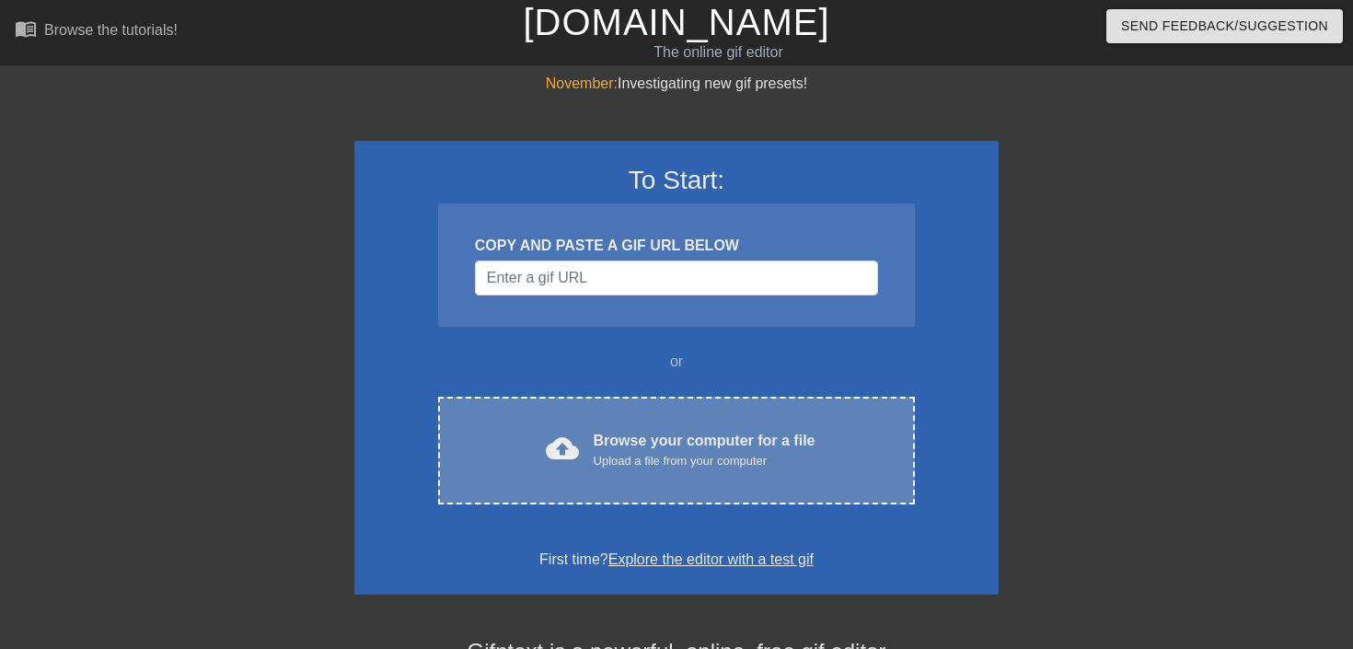
click at [648, 441] on div "Browse your computer for a file Upload a file from your computer" at bounding box center [705, 450] width 222 height 41
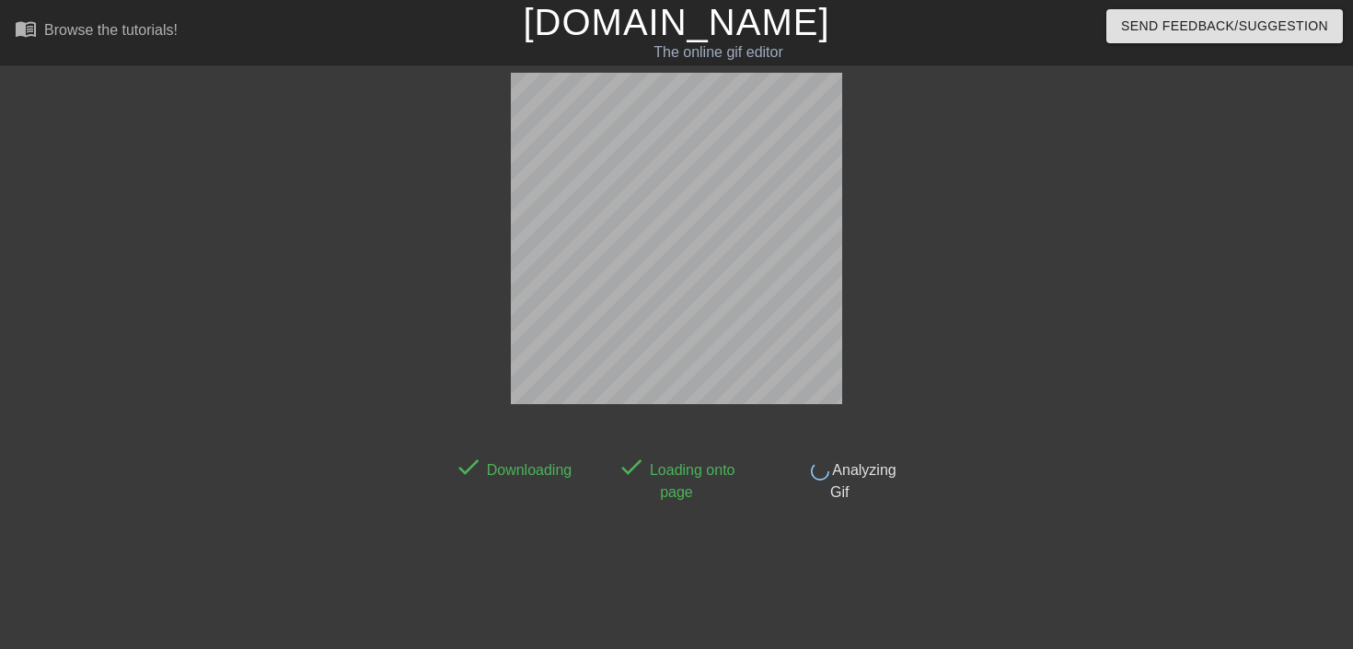
scroll to position [45, 0]
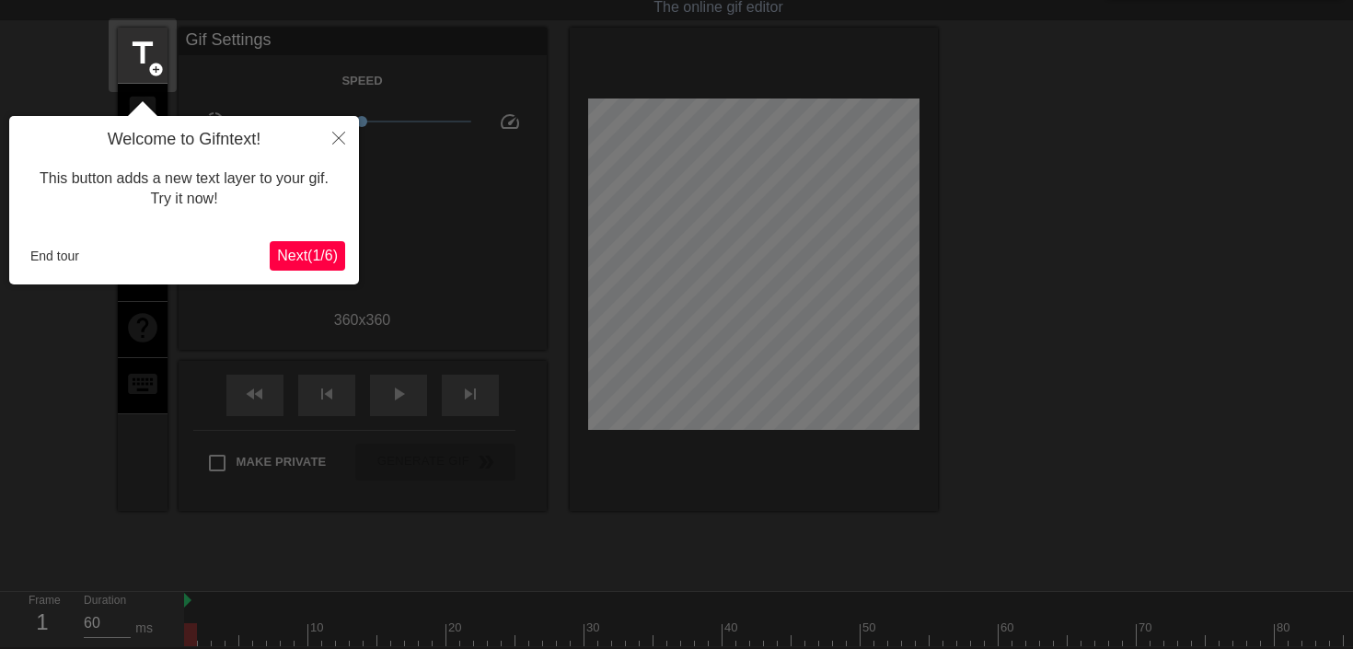
click at [289, 256] on span "Next ( 1 / 6 )" at bounding box center [307, 256] width 61 height 16
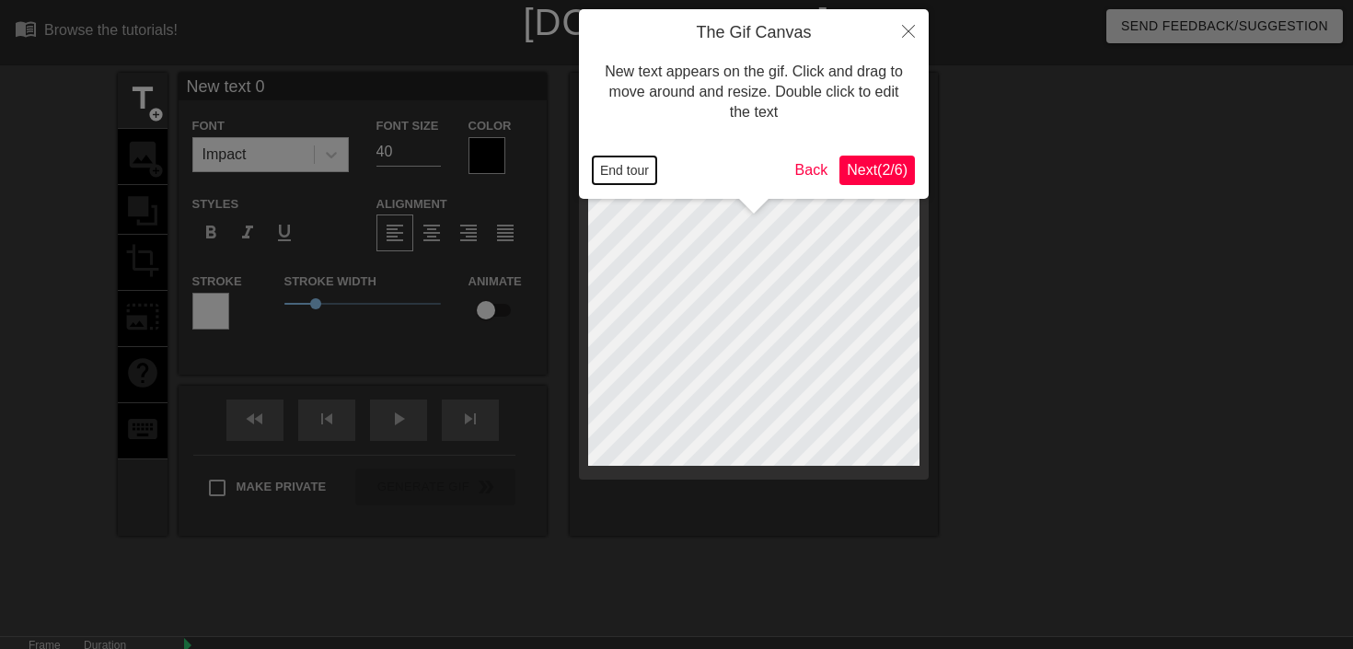
click at [622, 159] on button "End tour" at bounding box center [625, 170] width 64 height 28
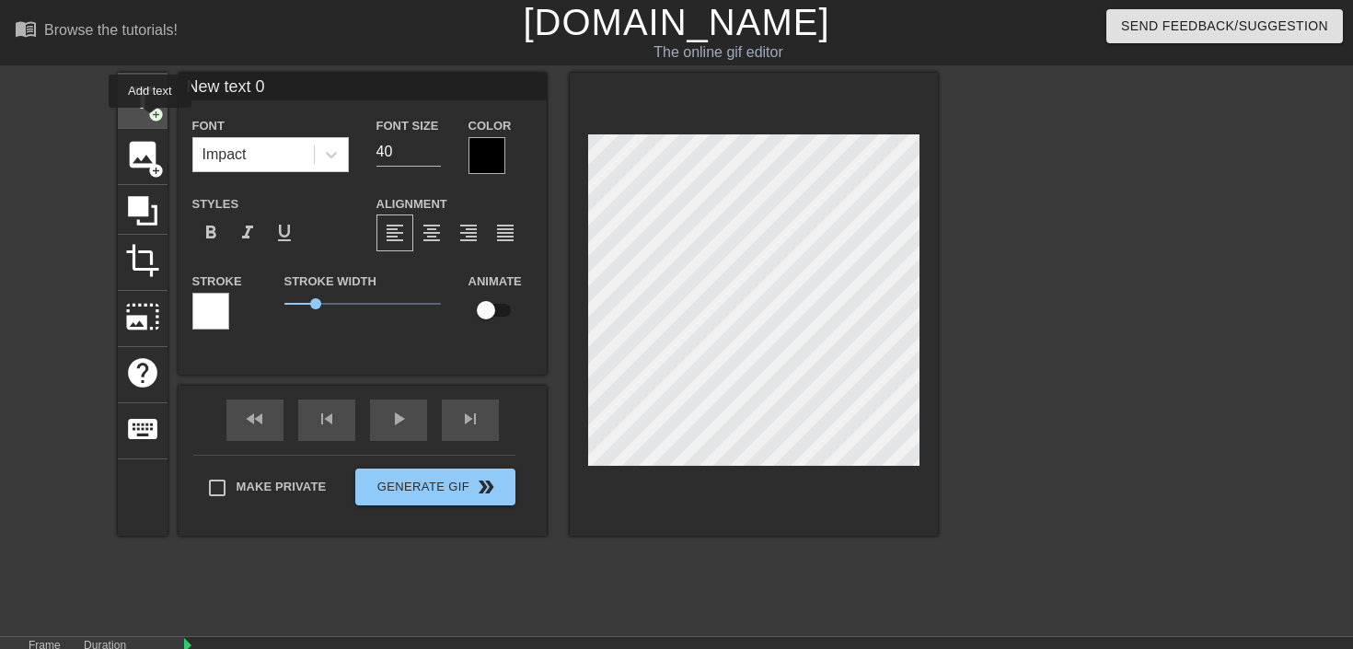
click at [151, 121] on span "add_circle" at bounding box center [156, 115] width 16 height 16
type input "New tet 1"
type textarea "New tet 1"
type input "New tt 1"
type textarea "New tt 1"
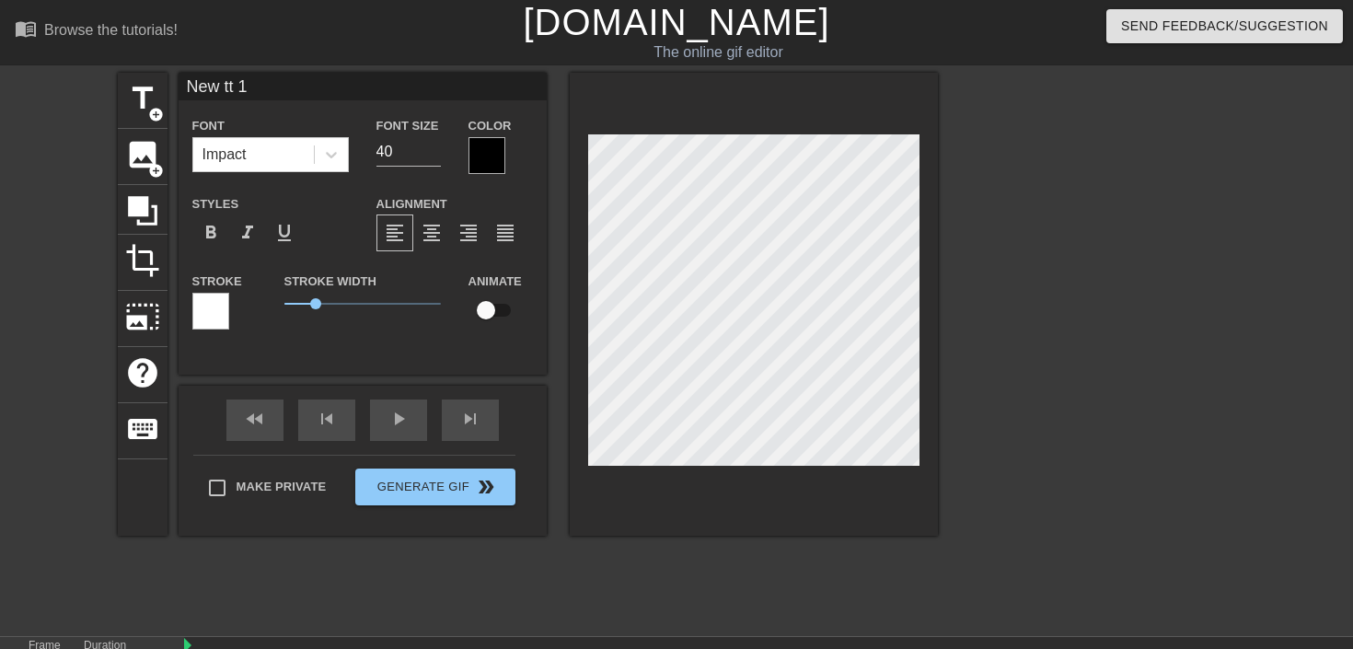
scroll to position [0, 2]
type input "New t 1"
type textarea "New t 1"
type input "Newt 1"
type textarea "Newt 1"
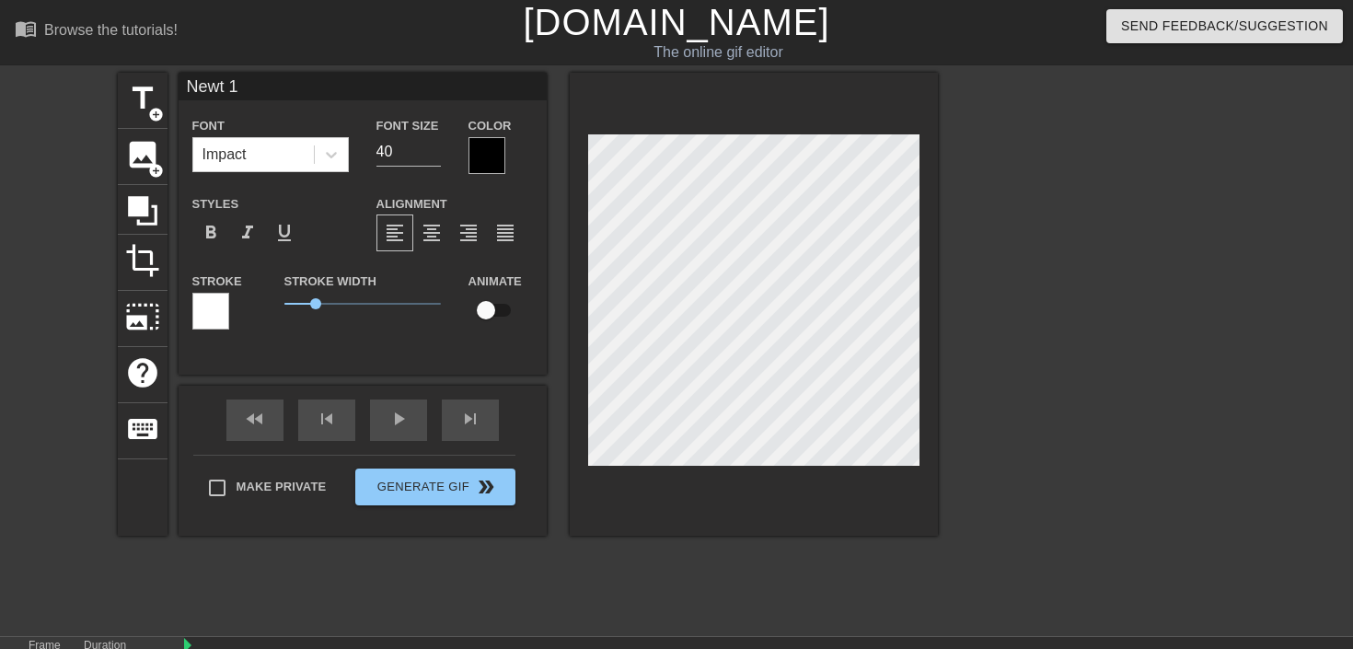
scroll to position [0, 1]
type input "Net 1"
type textarea "Nt 1"
type input "t 1"
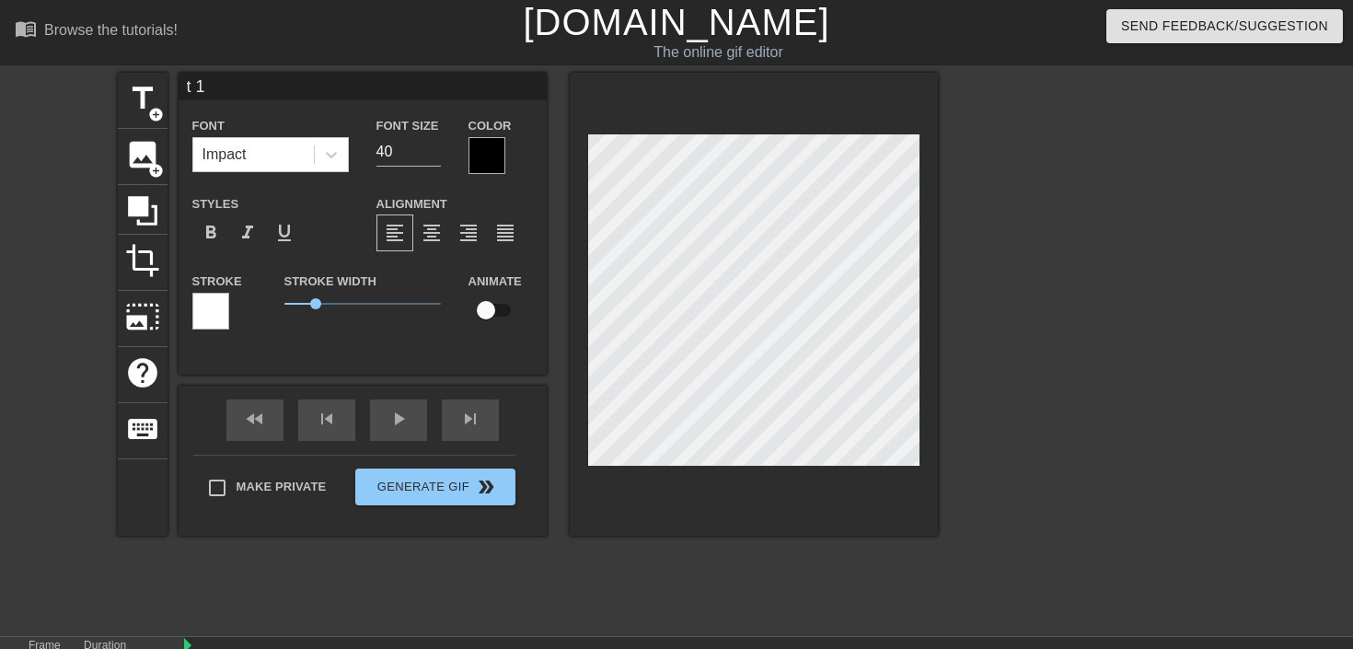
type textarea "t 1"
click at [1163, 455] on div "title add_circle image add_circle crop photo_size_select_large help keyboard t …" at bounding box center [676, 349] width 1353 height 552
type input "New text 0"
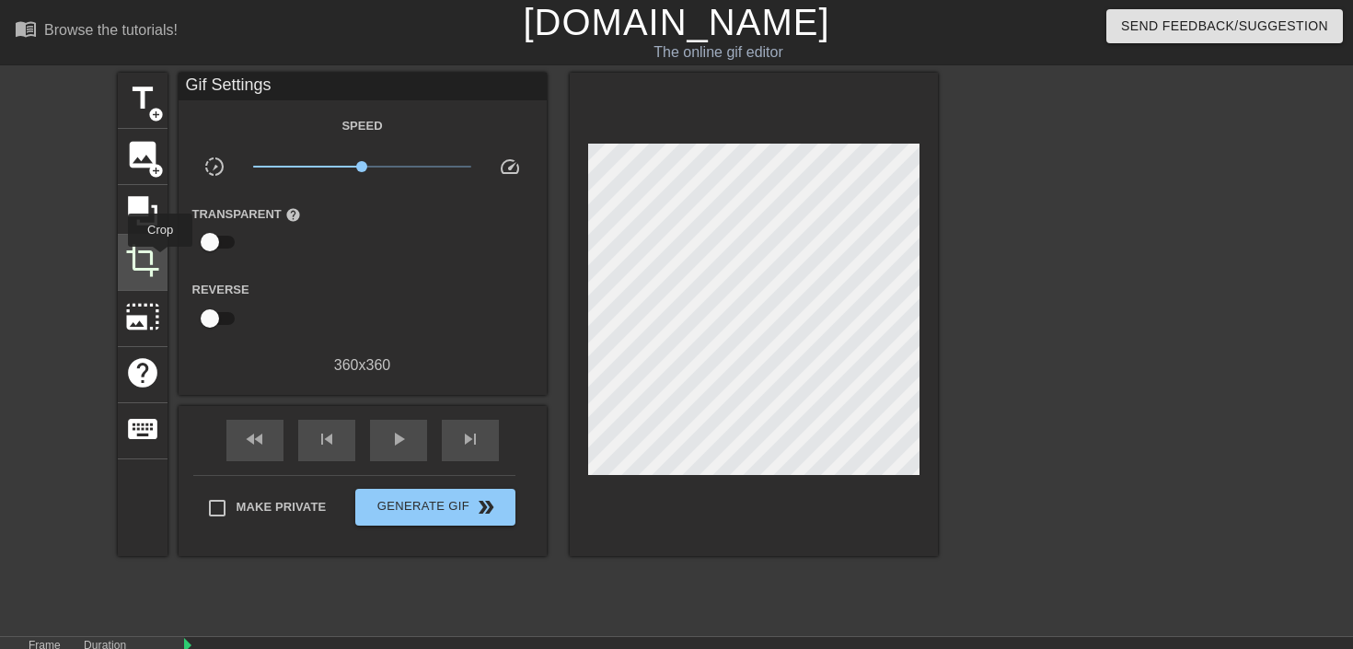
click at [157, 261] on span "crop" at bounding box center [142, 260] width 35 height 35
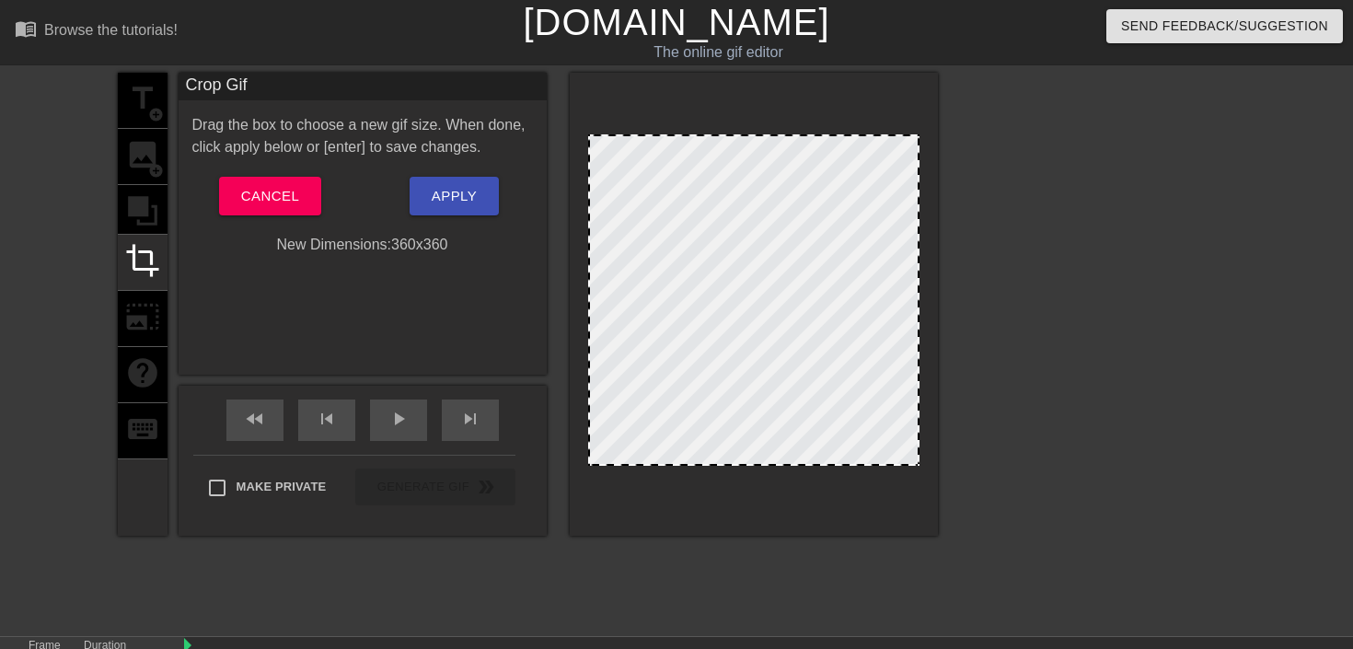
click at [765, 170] on div at bounding box center [753, 299] width 331 height 331
drag, startPoint x: 741, startPoint y: 134, endPoint x: 780, endPoint y: 105, distance: 48.6
click at [780, 105] on div at bounding box center [754, 304] width 368 height 463
click at [126, 266] on span "crop" at bounding box center [142, 260] width 35 height 35
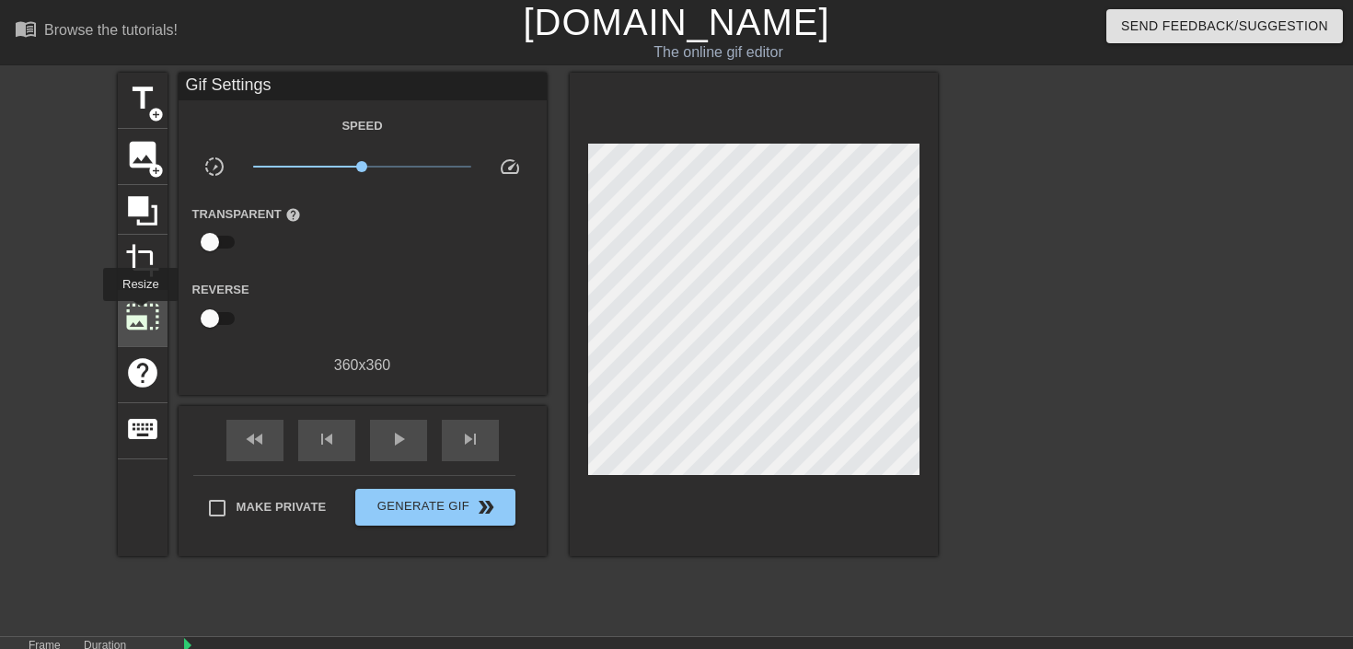
click at [141, 314] on span "photo_size_select_large" at bounding box center [142, 316] width 35 height 35
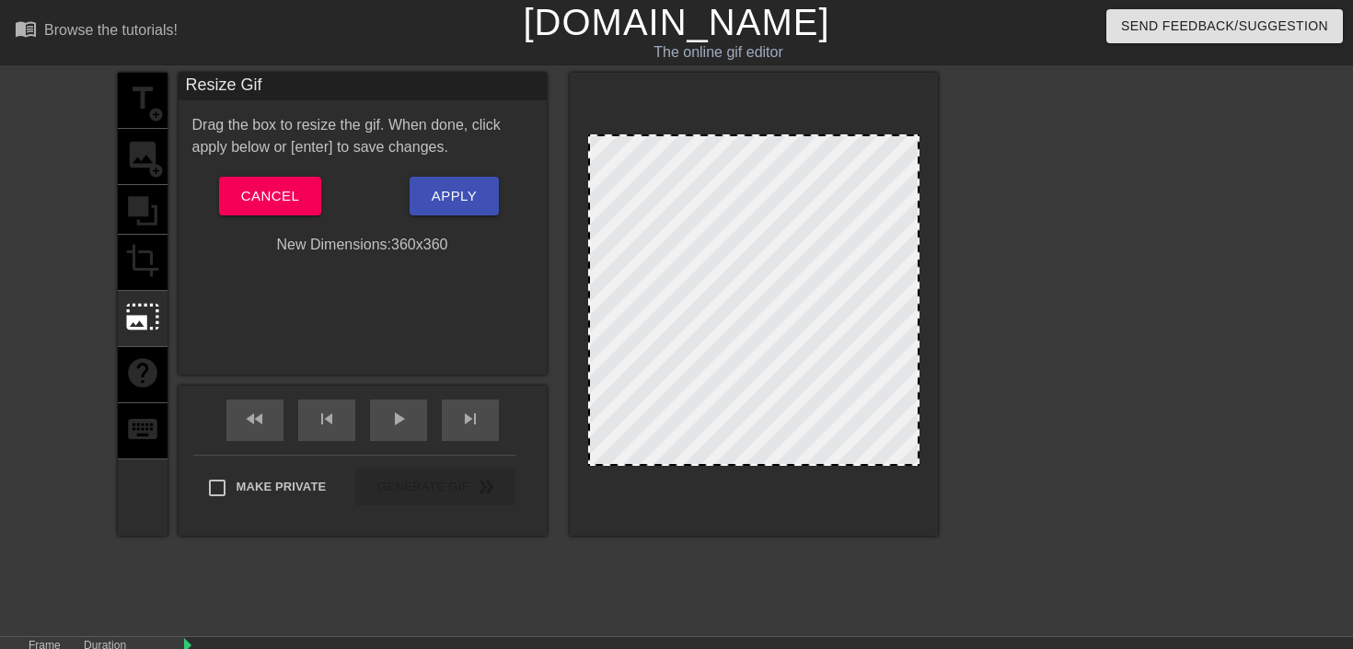
click at [735, 135] on div at bounding box center [753, 299] width 331 height 331
drag, startPoint x: 735, startPoint y: 129, endPoint x: 738, endPoint y: 231, distance: 102.2
click at [740, 231] on div at bounding box center [754, 304] width 368 height 463
drag, startPoint x: 589, startPoint y: 133, endPoint x: 631, endPoint y: 174, distance: 58.6
click at [630, 174] on div at bounding box center [754, 304] width 368 height 463
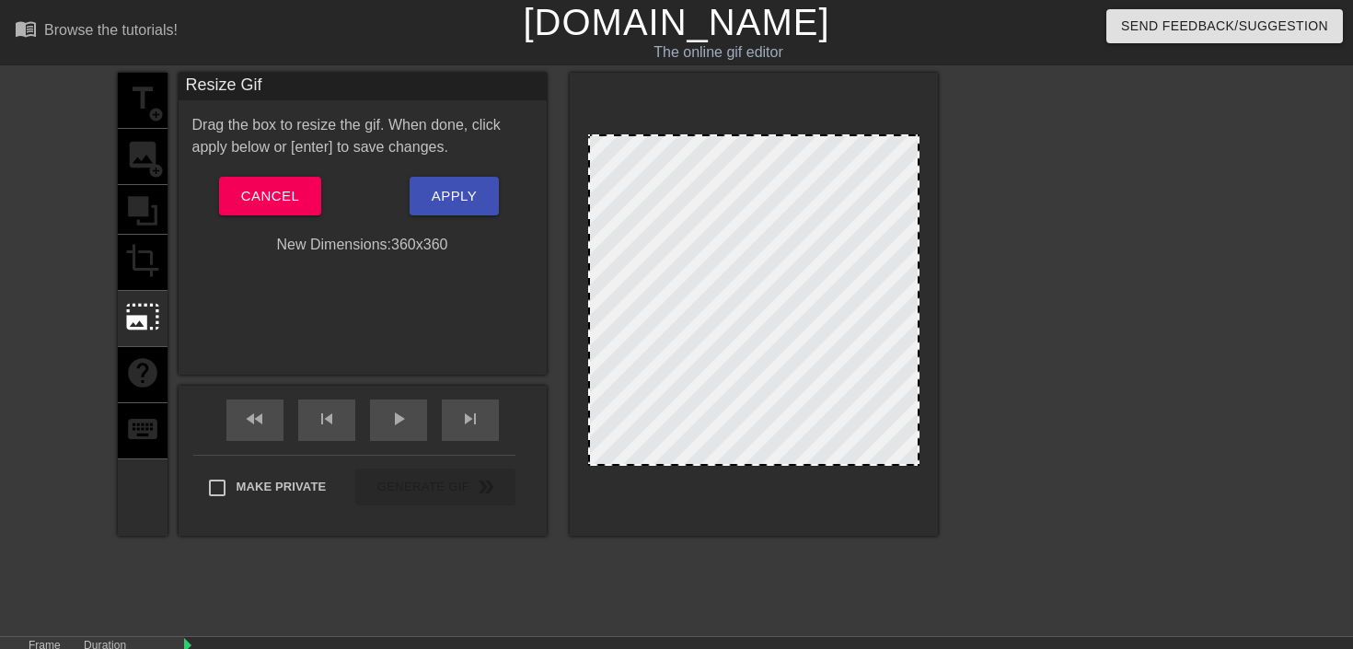
click at [148, 372] on div "title add_circle image add_circle crop photo_size_select_large help keyboard" at bounding box center [143, 304] width 50 height 463
click at [145, 329] on span "photo_size_select_large" at bounding box center [142, 316] width 35 height 35
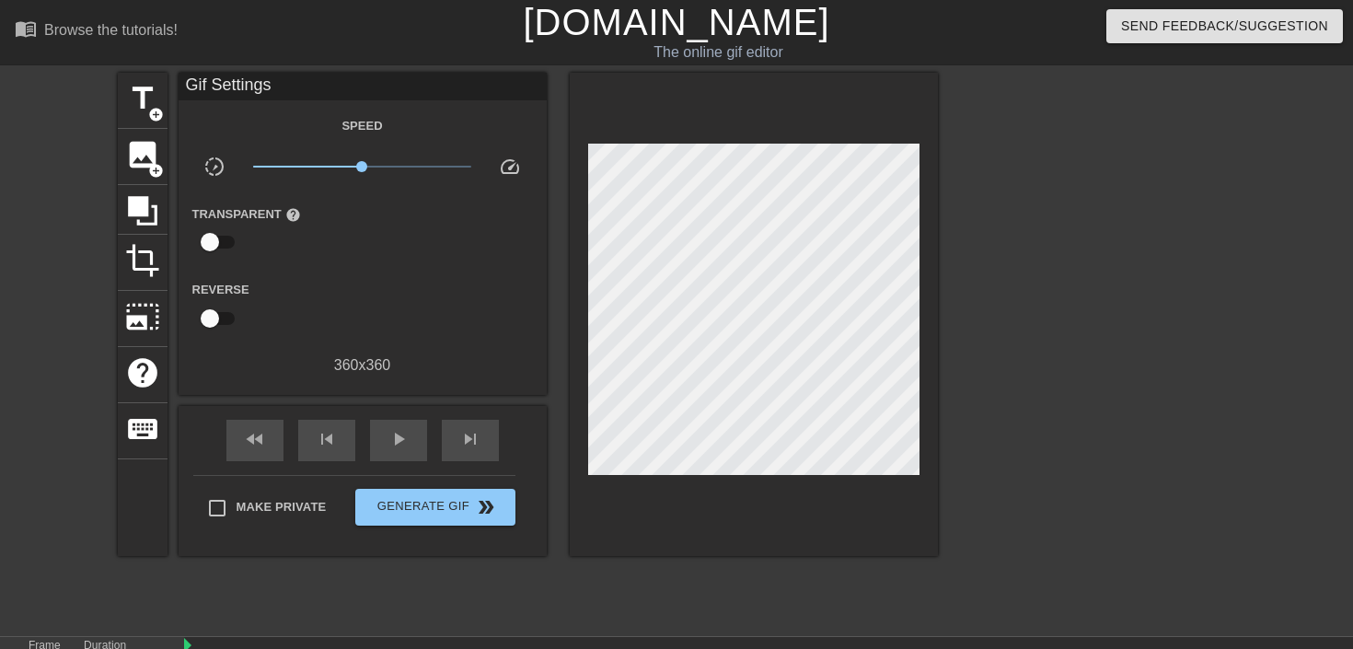
scroll to position [171, 0]
